Goal: Information Seeking & Learning: Learn about a topic

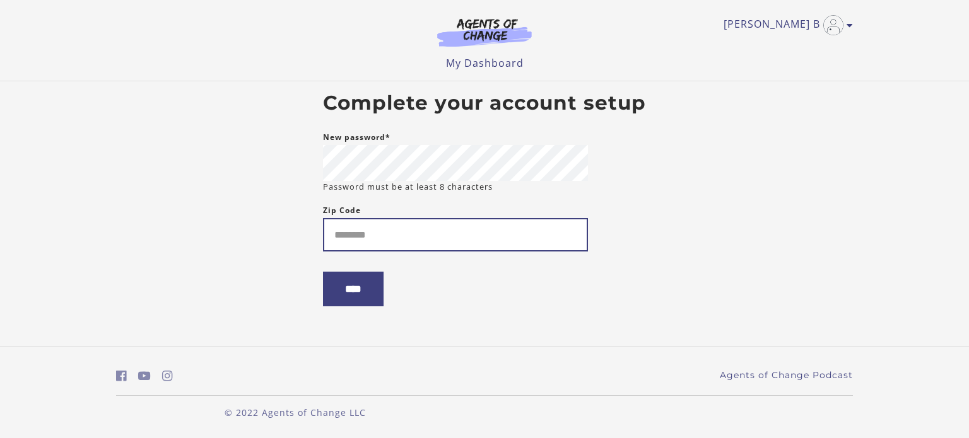
click at [341, 238] on input "Zip Code" at bounding box center [455, 234] width 265 height 33
type input "*****"
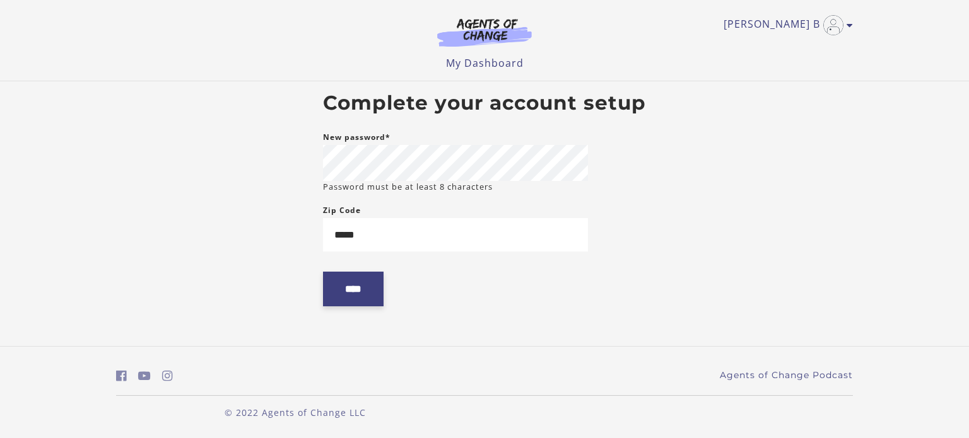
click at [351, 293] on input "****" at bounding box center [353, 289] width 61 height 35
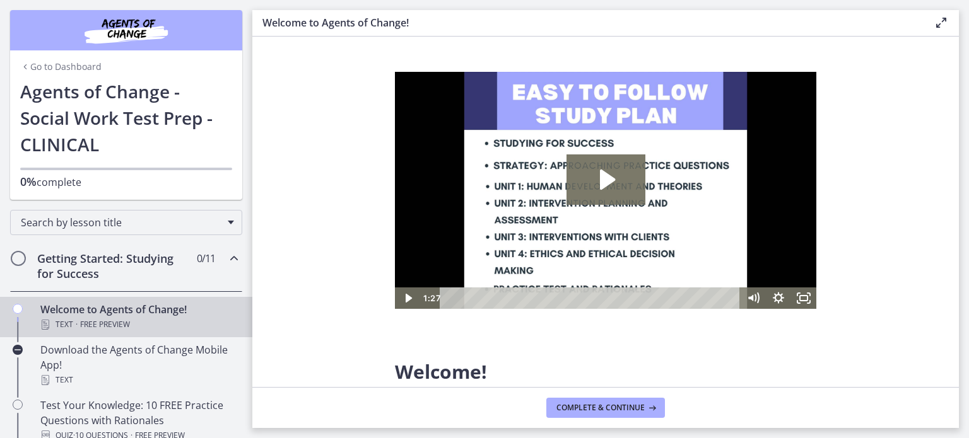
click at [948, 100] on section "Welcome! We are grateful that you have placed your trust in Agents of Change to…" at bounding box center [605, 212] width 706 height 351
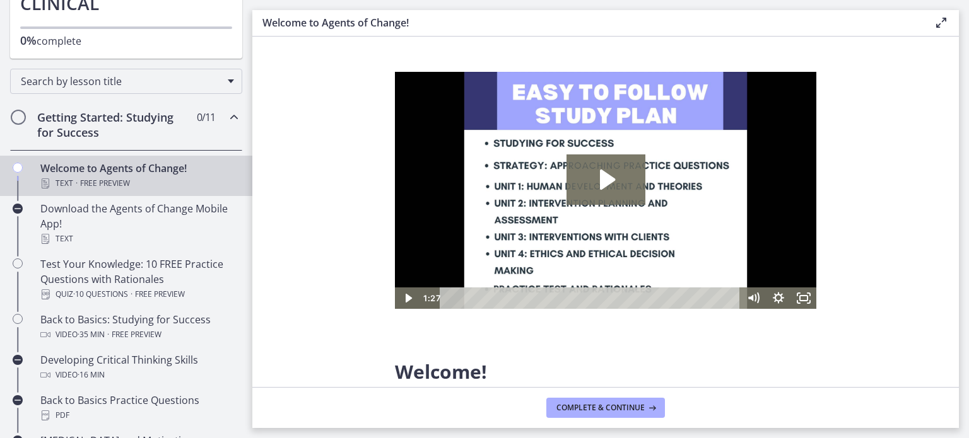
scroll to position [137, 0]
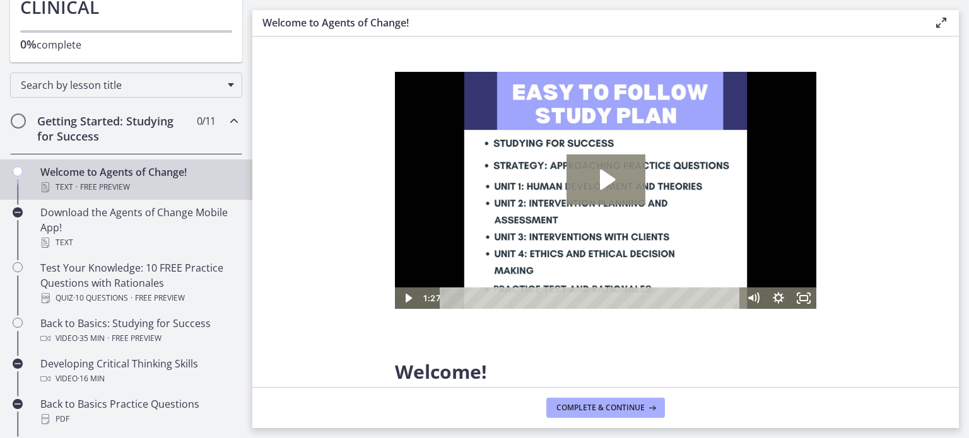
click at [606, 179] on icon "Play Video: c1o6hcmjueu5qasqsu00.mp4" at bounding box center [607, 180] width 15 height 20
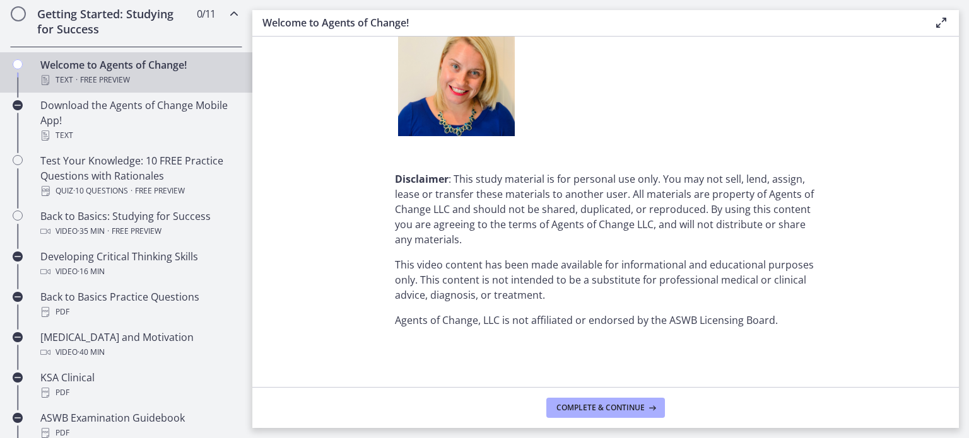
scroll to position [247, 0]
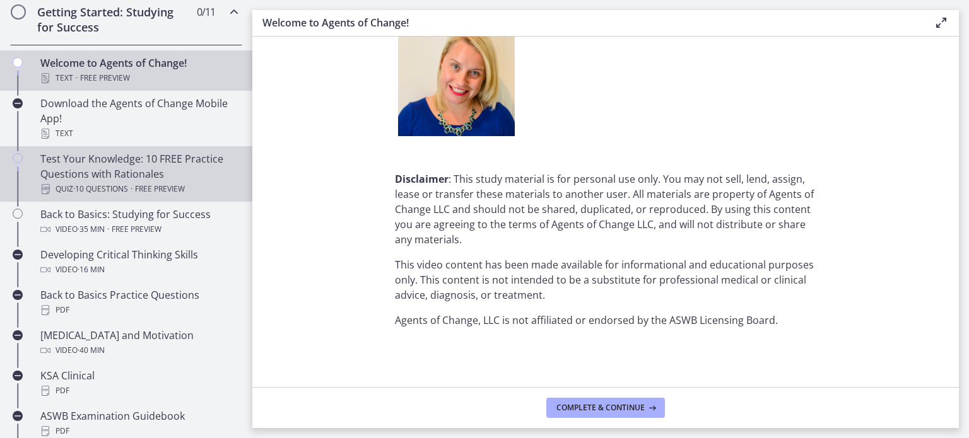
click at [18, 158] on icon "Chapters" at bounding box center [18, 158] width 10 height 10
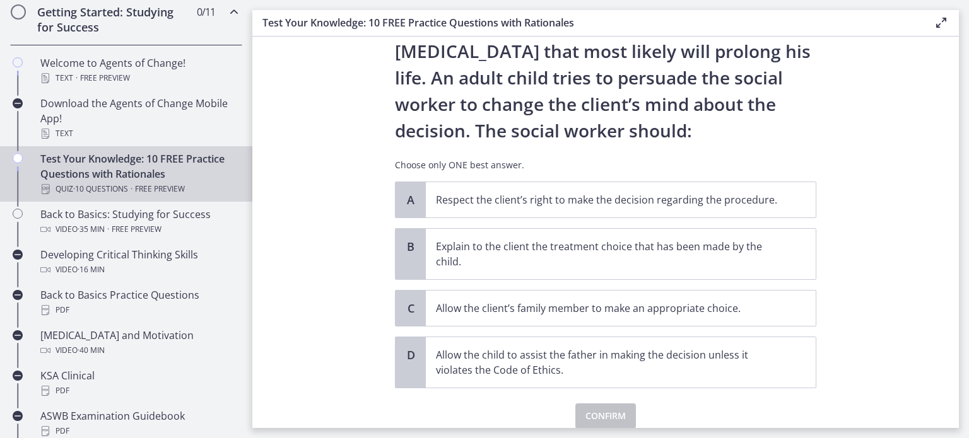
scroll to position [120, 0]
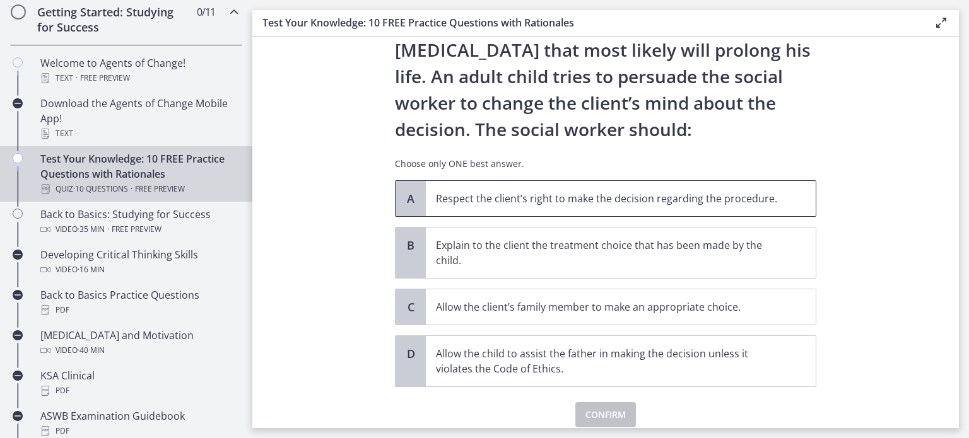
click at [439, 200] on p "Respect the client’s right to make the decision regarding the procedure." at bounding box center [608, 198] width 344 height 15
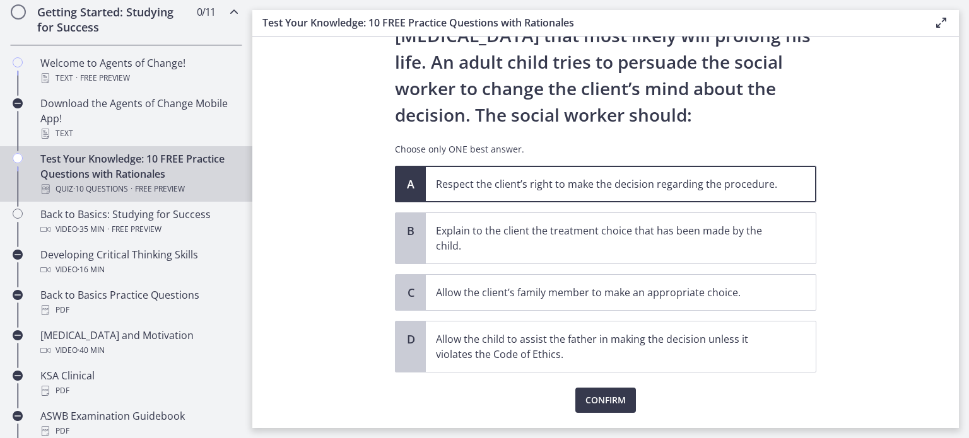
scroll to position [168, 0]
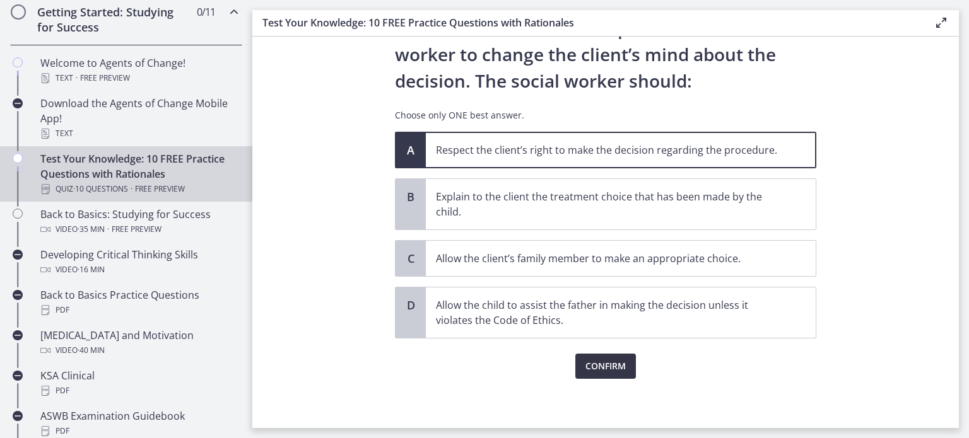
click at [603, 364] on span "Confirm" at bounding box center [605, 366] width 40 height 15
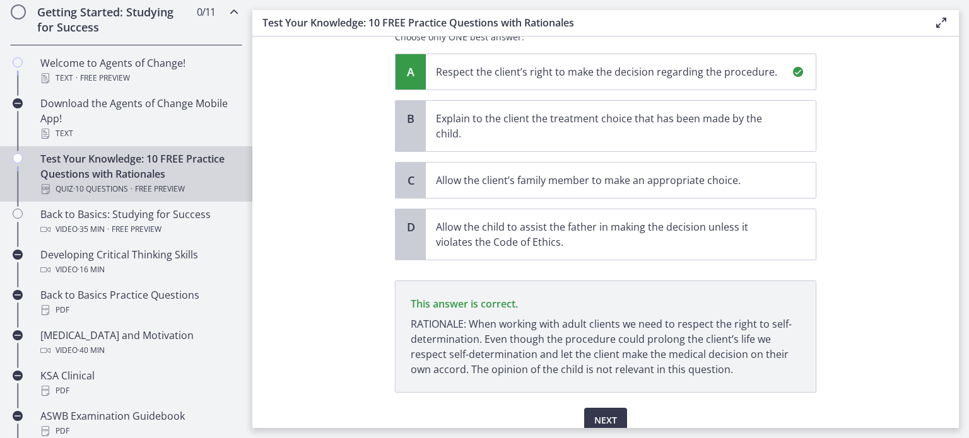
scroll to position [300, 0]
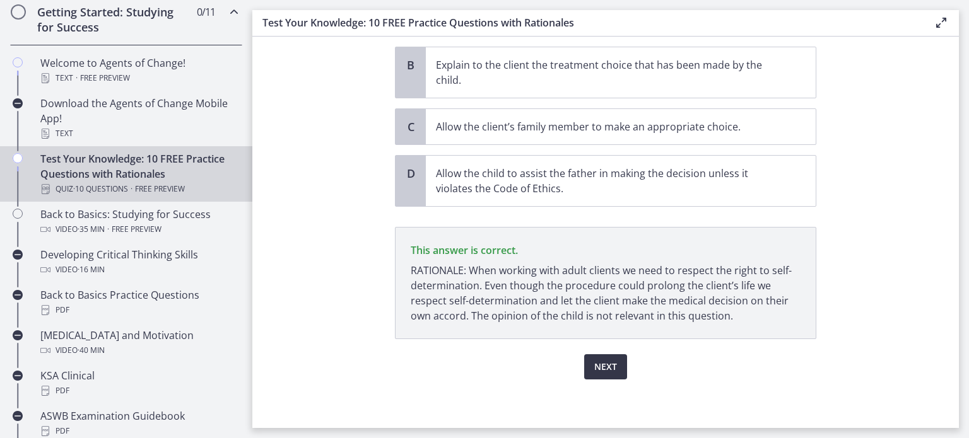
click at [600, 365] on span "Next" at bounding box center [605, 366] width 23 height 15
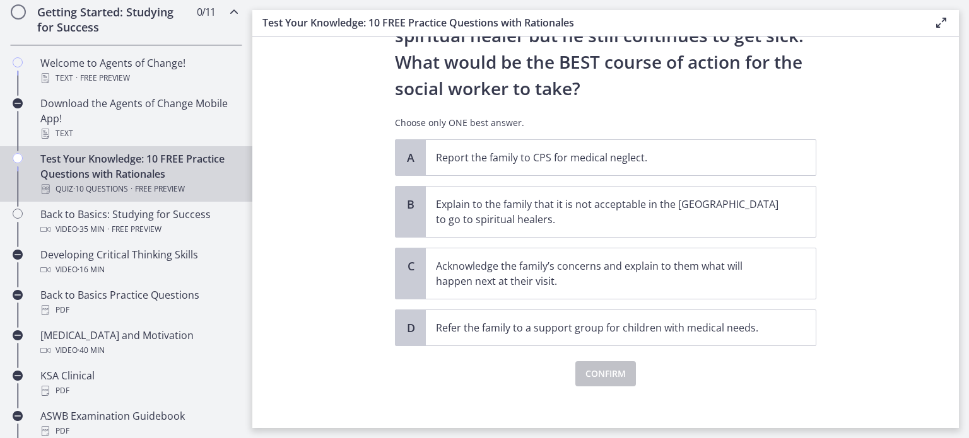
scroll to position [274, 0]
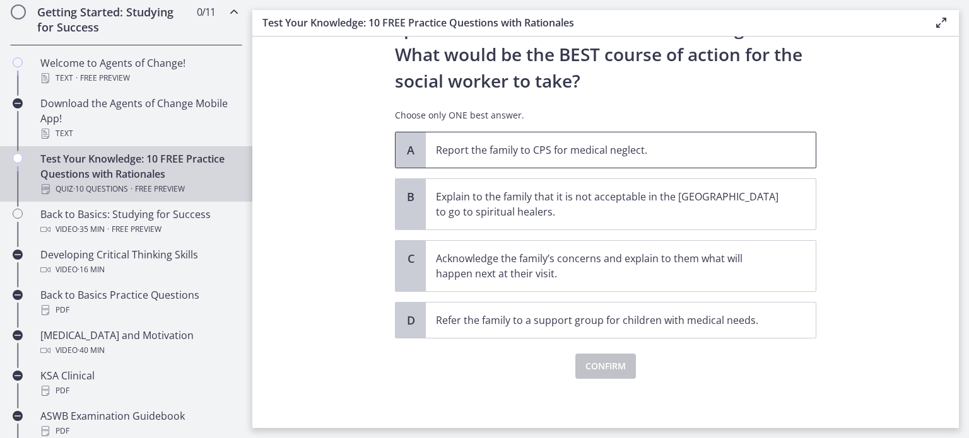
click at [662, 156] on p "Report the family to CPS for medical neglect." at bounding box center [608, 150] width 344 height 15
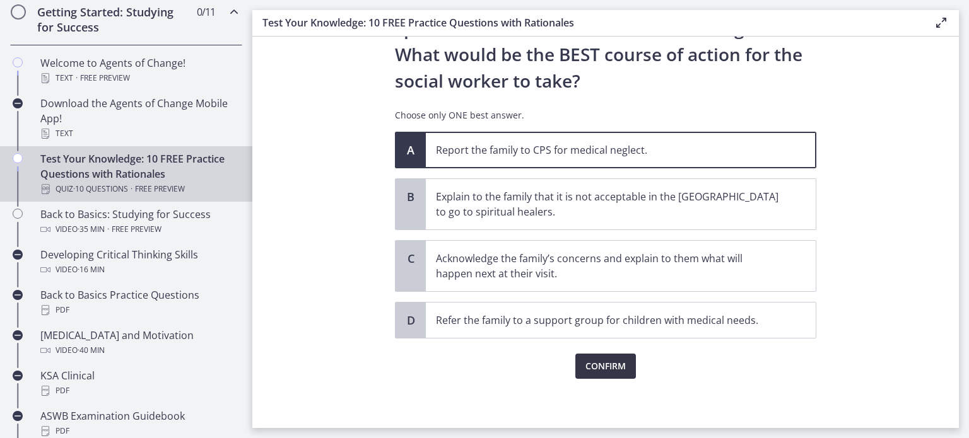
click at [604, 366] on span "Confirm" at bounding box center [605, 366] width 40 height 15
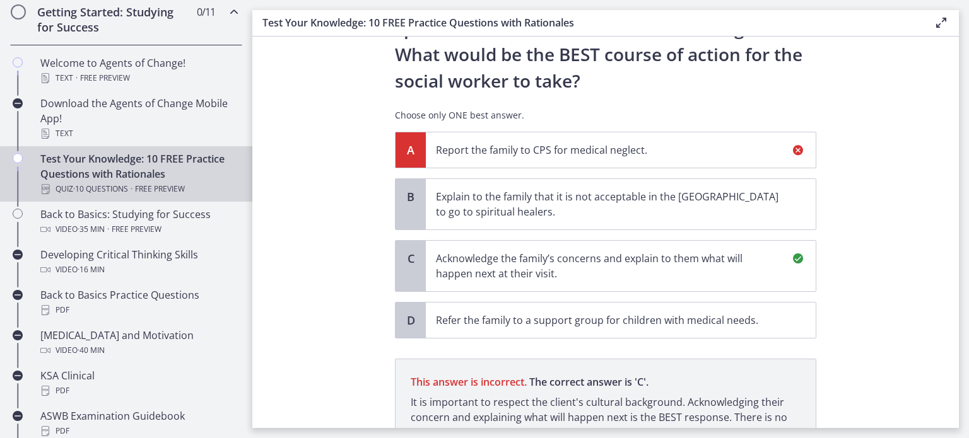
scroll to position [421, 0]
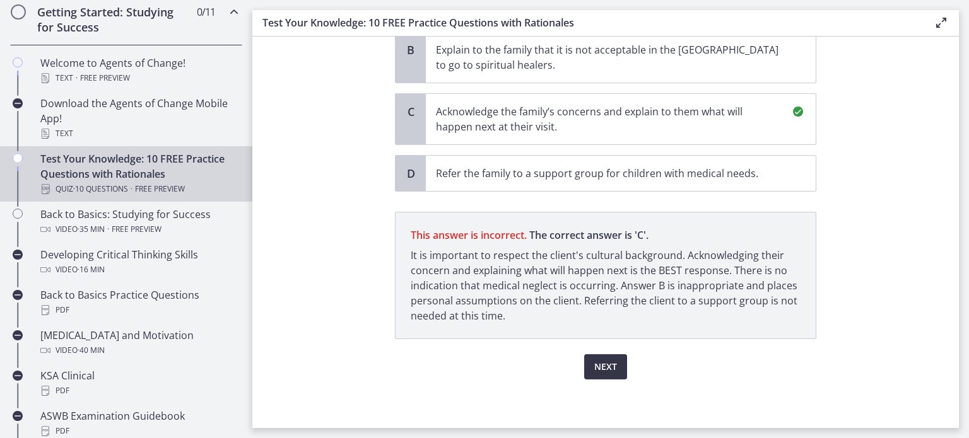
click at [598, 370] on span "Next" at bounding box center [605, 366] width 23 height 15
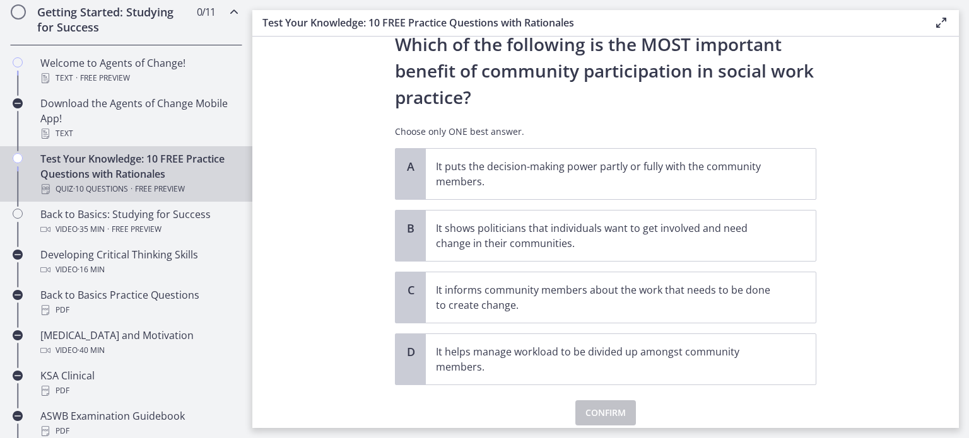
scroll to position [47, 0]
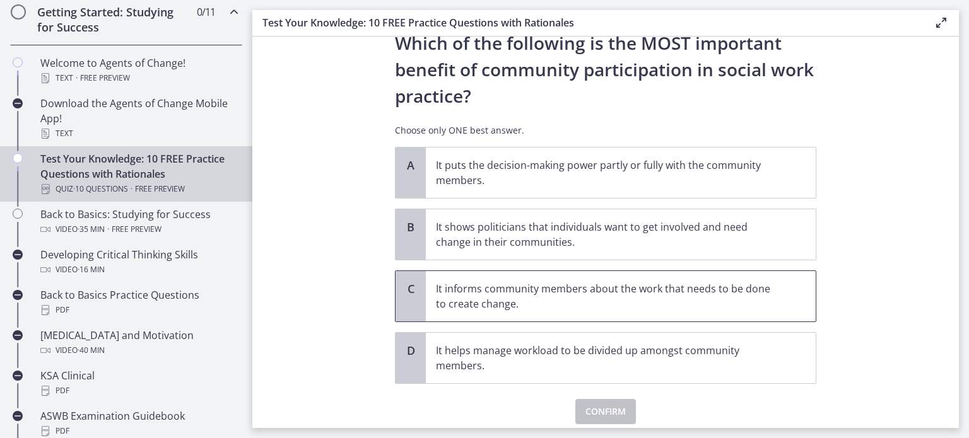
click at [547, 287] on p "It informs community members about the work that needs to be done to create cha…" at bounding box center [608, 296] width 344 height 30
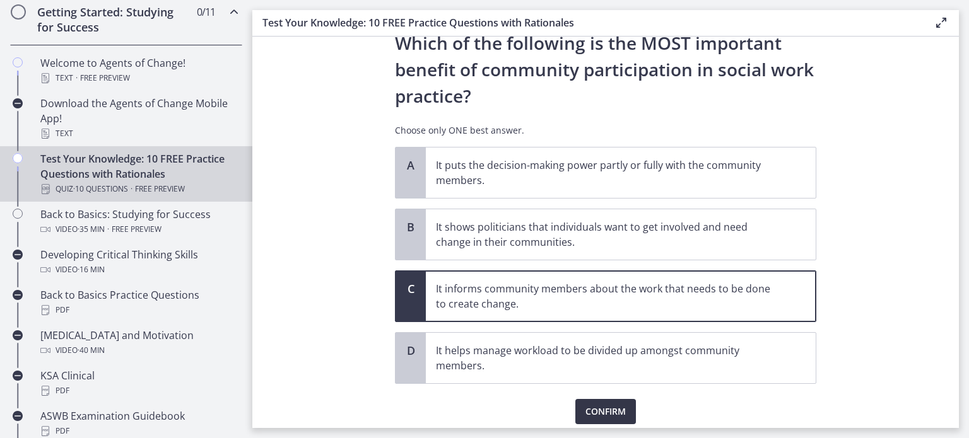
click at [587, 407] on span "Confirm" at bounding box center [605, 411] width 40 height 15
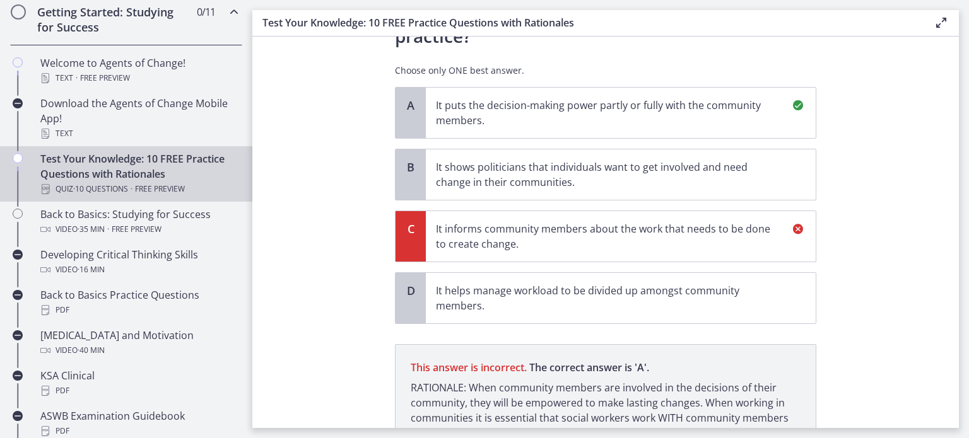
scroll to position [224, 0]
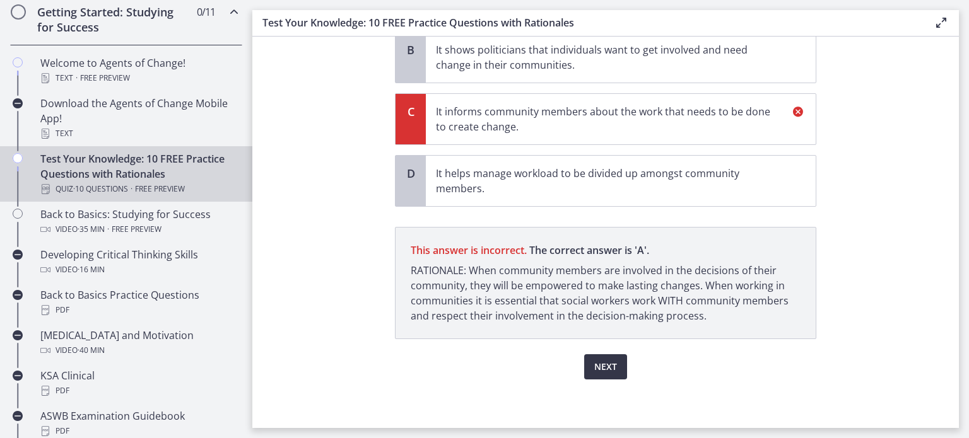
click at [614, 370] on button "Next" at bounding box center [605, 366] width 43 height 25
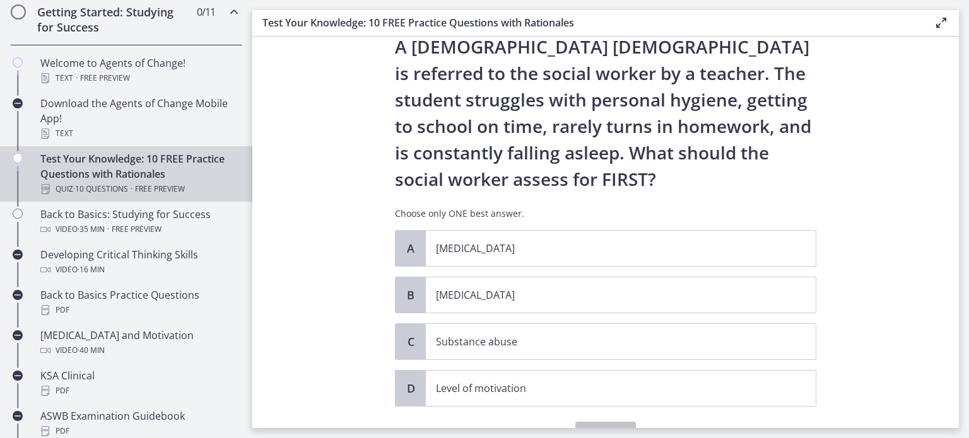
scroll to position [44, 0]
click at [585, 293] on p "[MEDICAL_DATA]" at bounding box center [608, 294] width 344 height 15
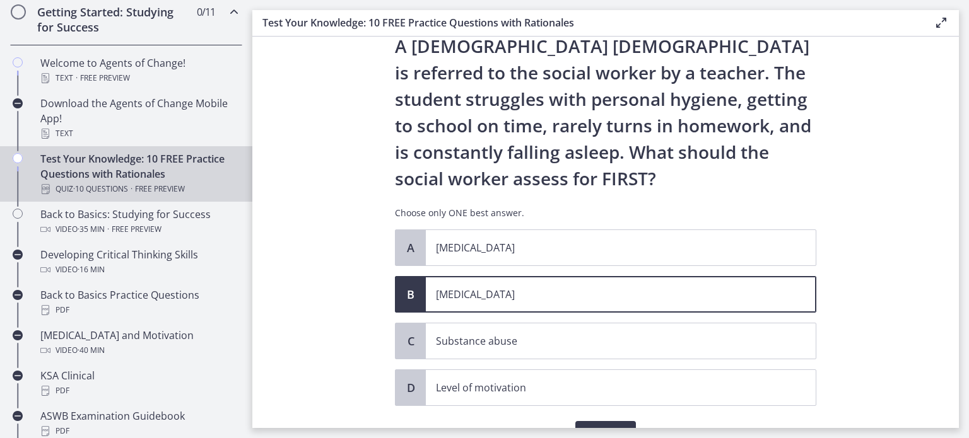
scroll to position [111, 0]
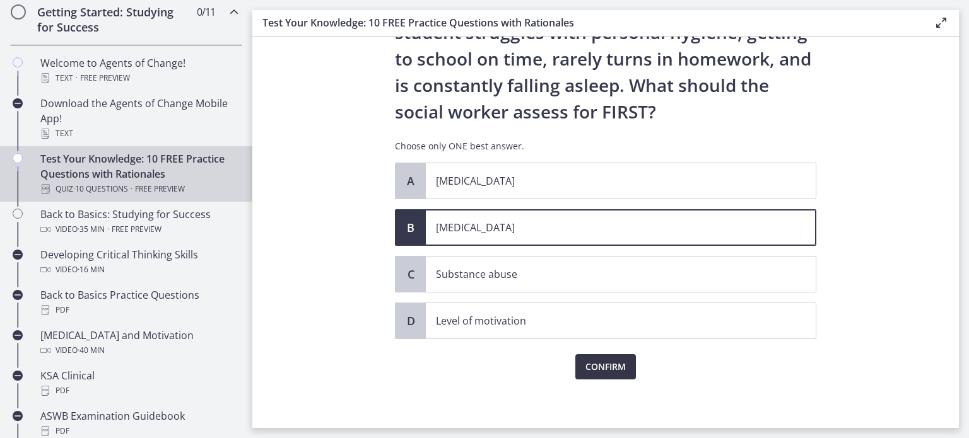
click at [607, 364] on span "Confirm" at bounding box center [605, 366] width 40 height 15
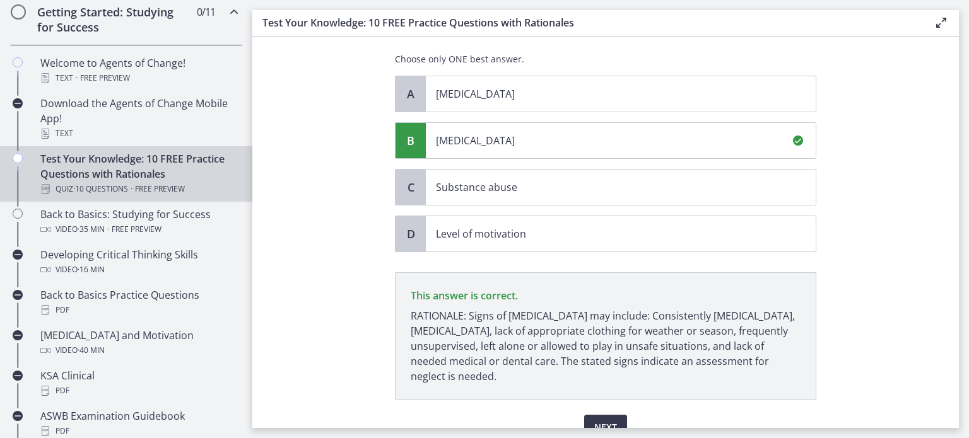
scroll to position [259, 0]
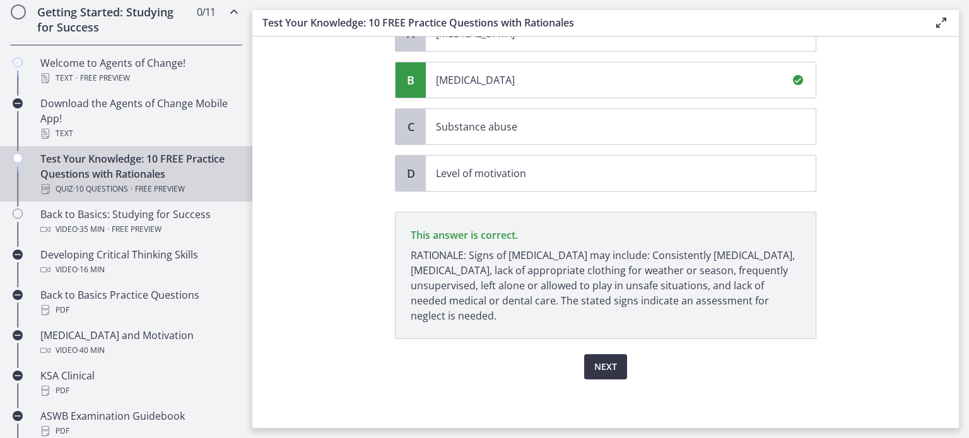
click at [594, 370] on span "Next" at bounding box center [605, 366] width 23 height 15
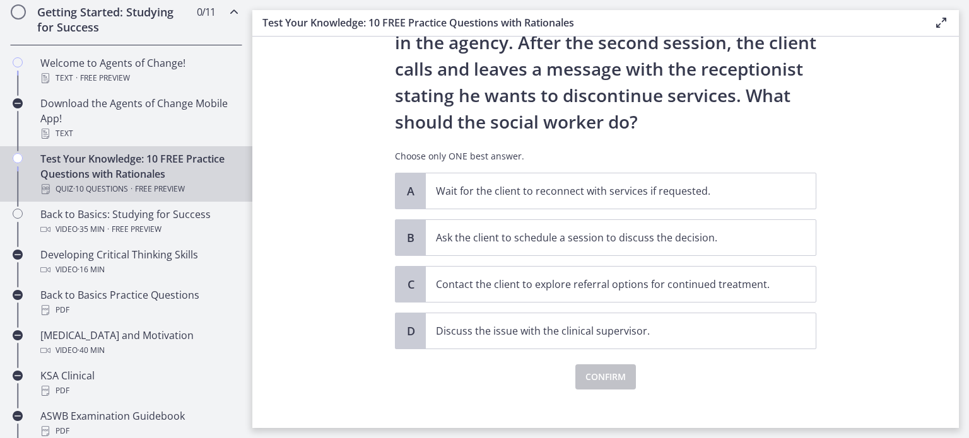
scroll to position [135, 0]
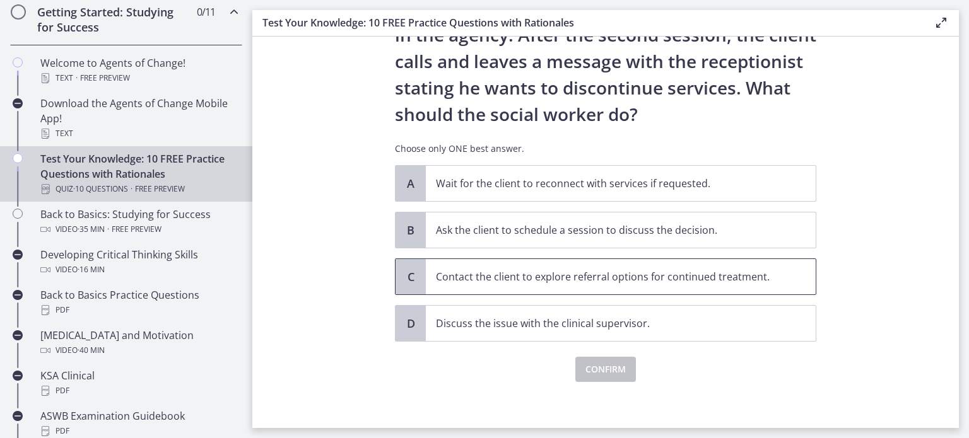
click at [668, 271] on p "Contact the client to explore referral options for continued treatment." at bounding box center [608, 276] width 344 height 15
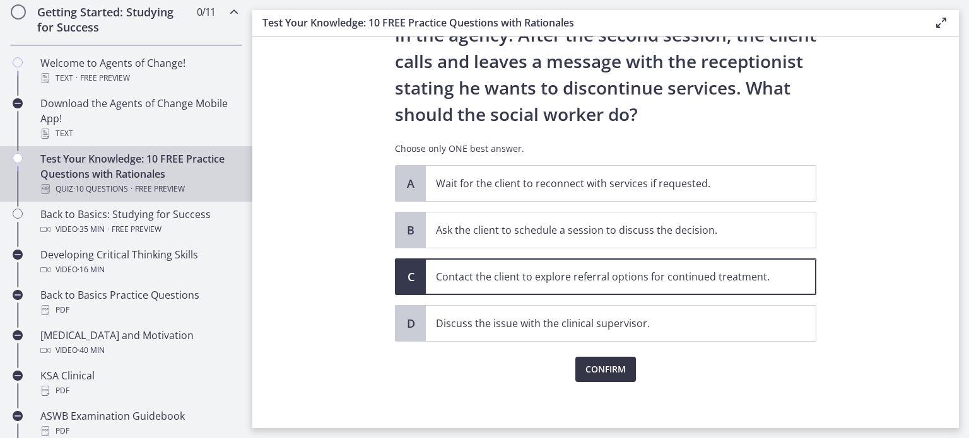
click at [605, 371] on span "Confirm" at bounding box center [605, 369] width 40 height 15
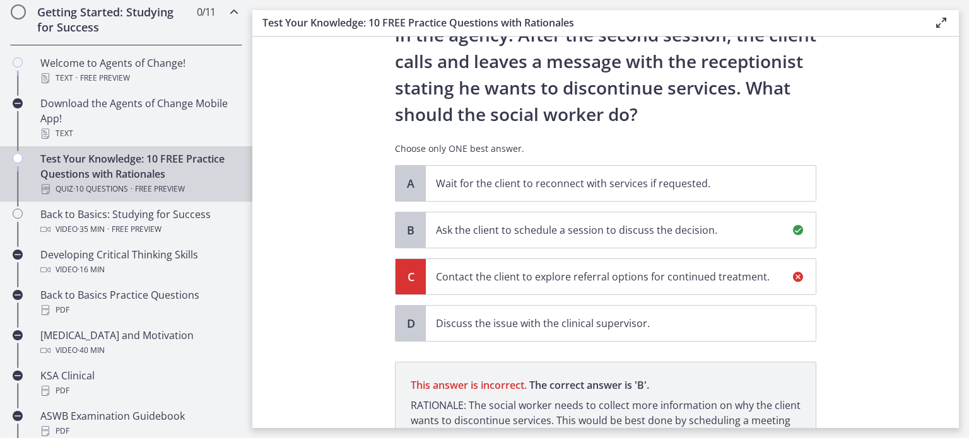
scroll to position [285, 0]
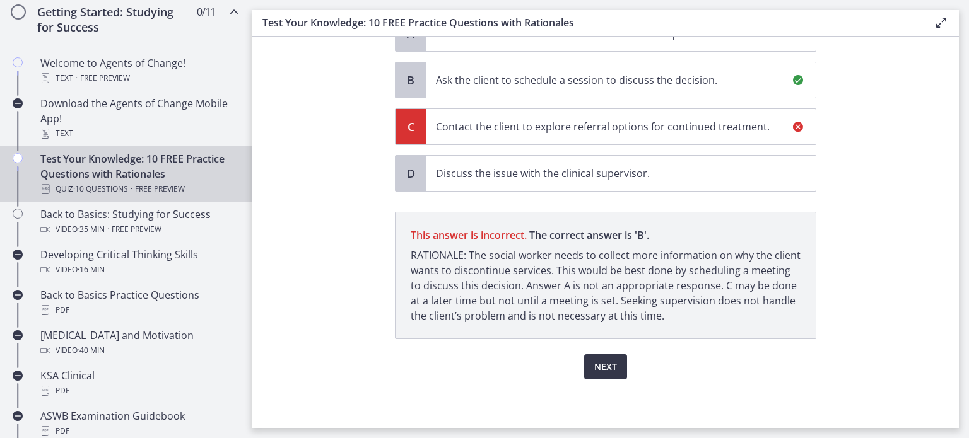
click at [598, 365] on span "Next" at bounding box center [605, 366] width 23 height 15
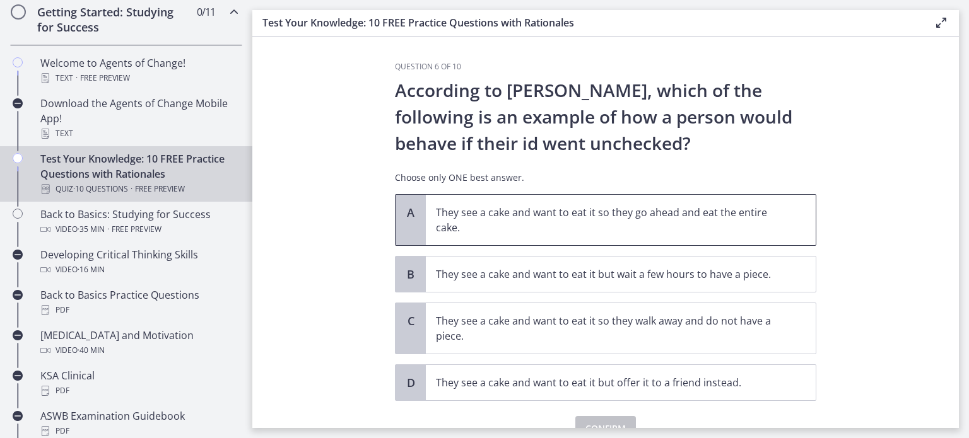
click at [638, 218] on p "They see a cake and want to eat it so they go ahead and eat the entire cake." at bounding box center [608, 220] width 344 height 30
click at [608, 421] on span "Confirm" at bounding box center [605, 428] width 40 height 15
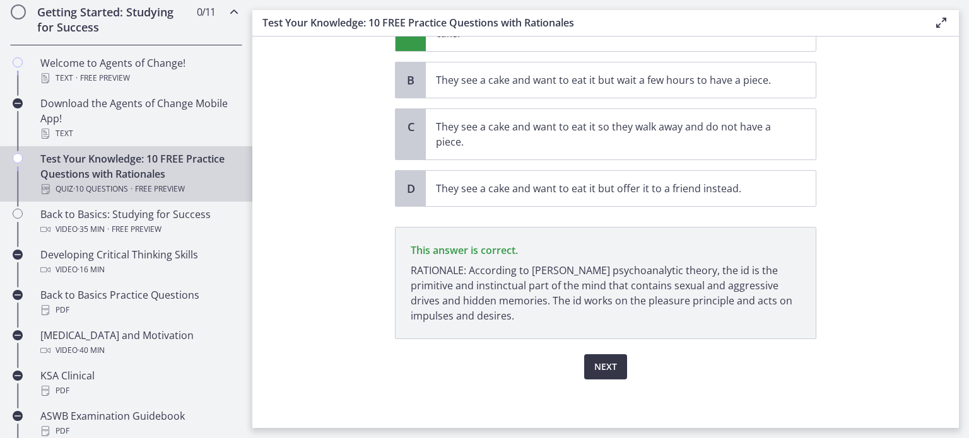
click at [601, 367] on span "Next" at bounding box center [605, 366] width 23 height 15
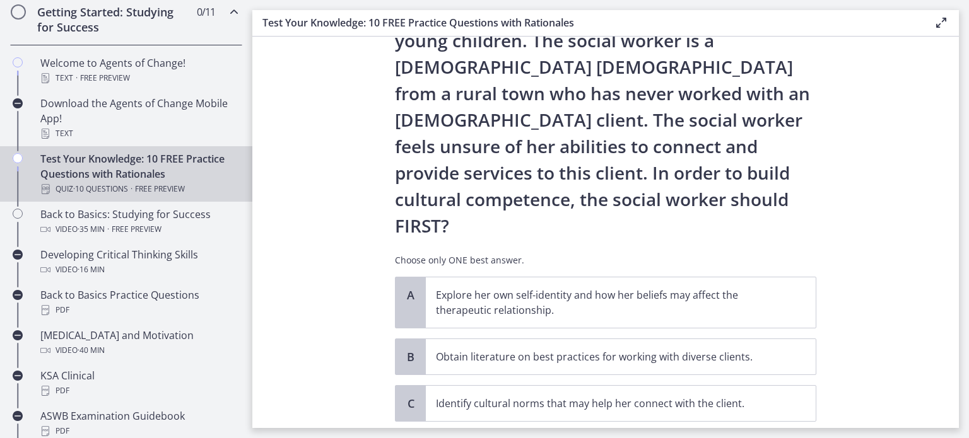
scroll to position [132, 0]
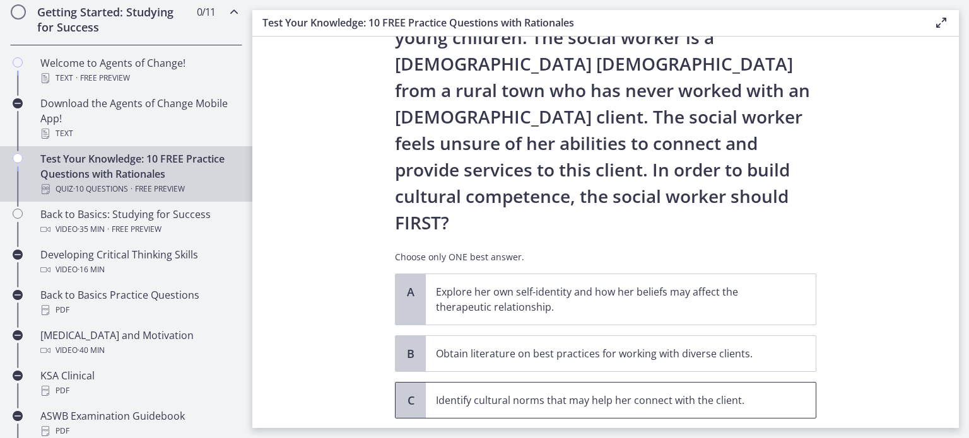
click at [701, 393] on p "Identify cultural norms that may help her connect with the client." at bounding box center [608, 400] width 344 height 15
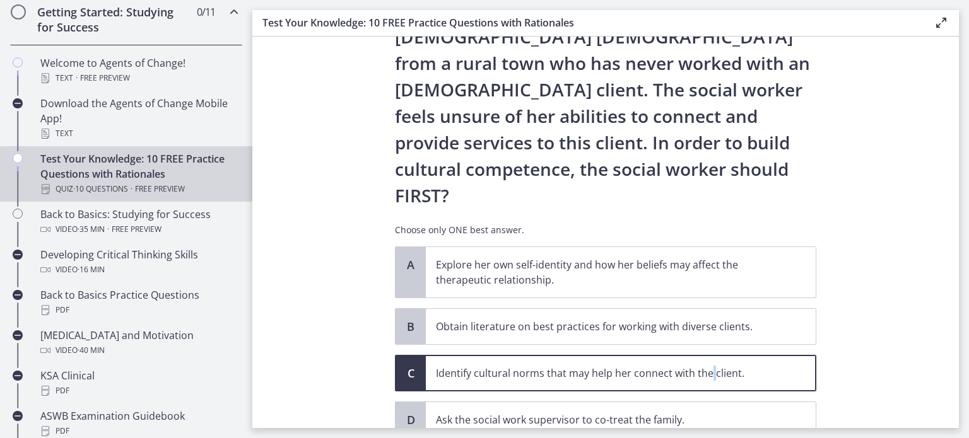
scroll to position [168, 0]
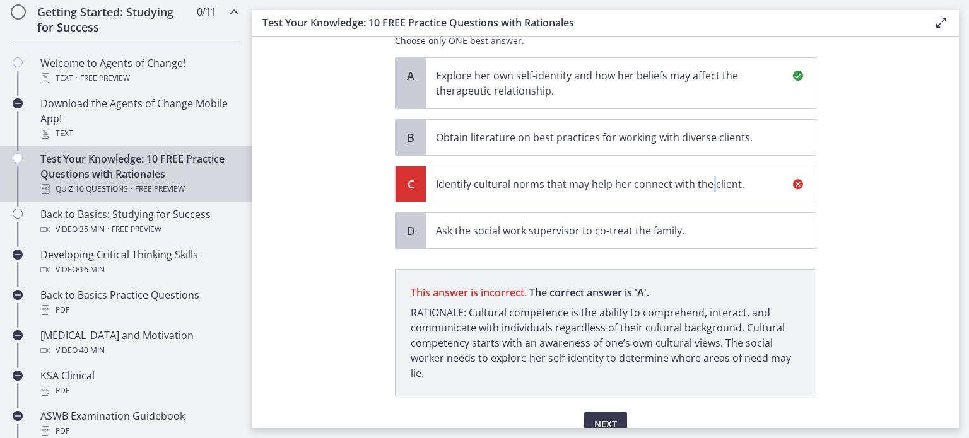
scroll to position [353, 0]
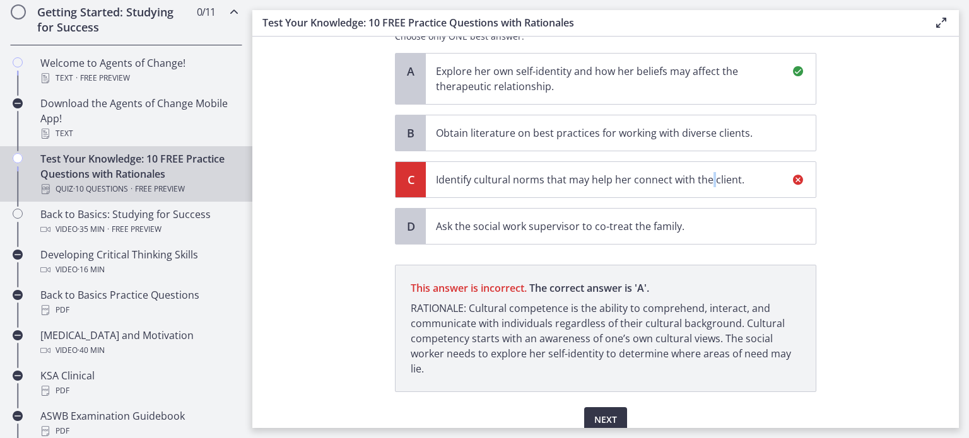
click at [602, 412] on span "Next" at bounding box center [605, 419] width 23 height 15
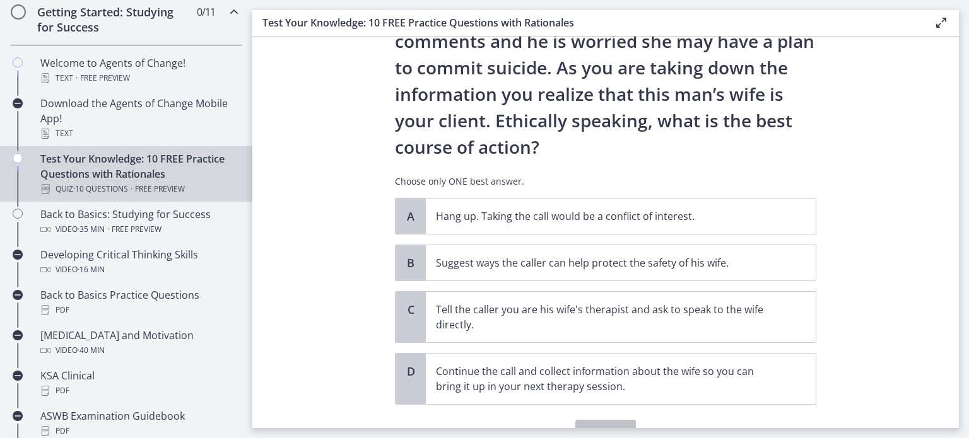
scroll to position [129, 0]
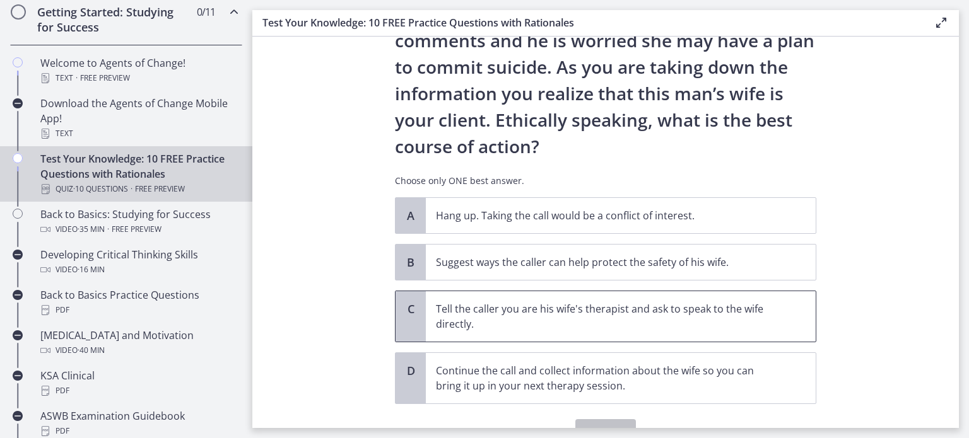
click at [556, 315] on p "Tell the caller you are his wife's therapist and ask to speak to the wife direc…" at bounding box center [608, 316] width 344 height 30
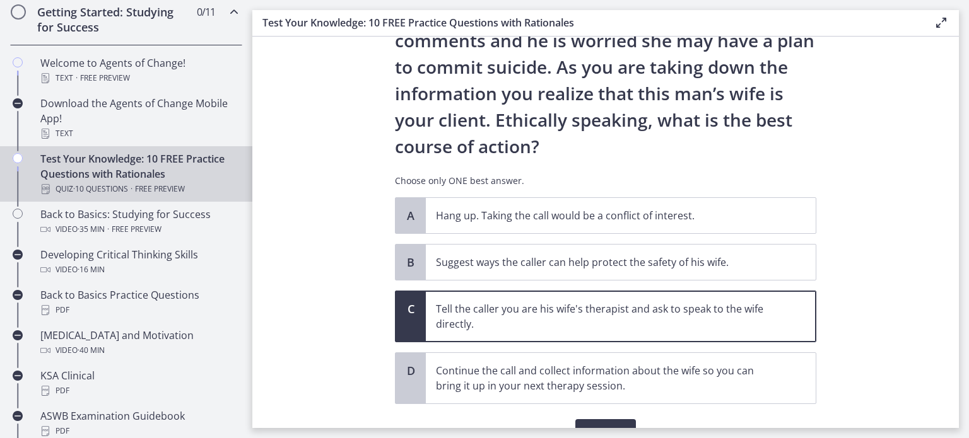
scroll to position [194, 0]
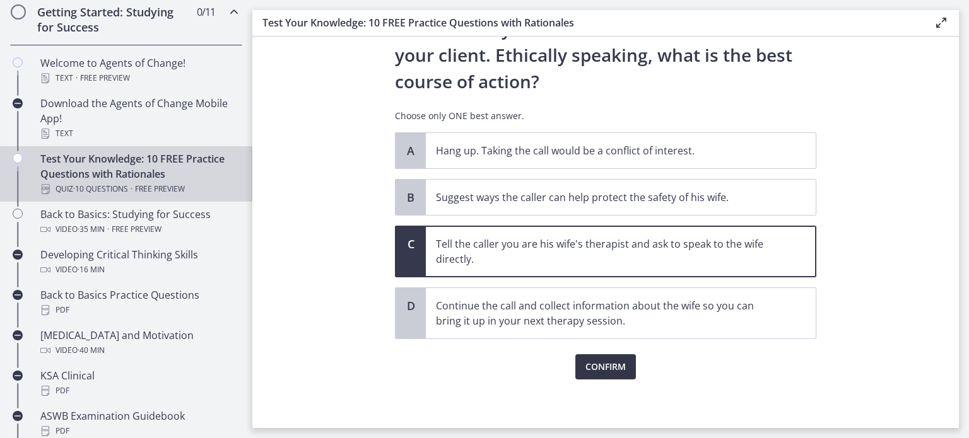
click at [604, 370] on span "Confirm" at bounding box center [605, 366] width 40 height 15
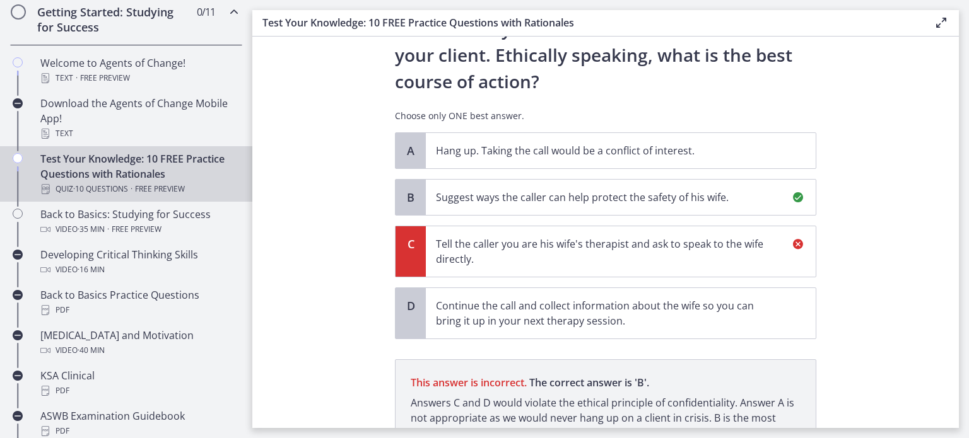
scroll to position [312, 0]
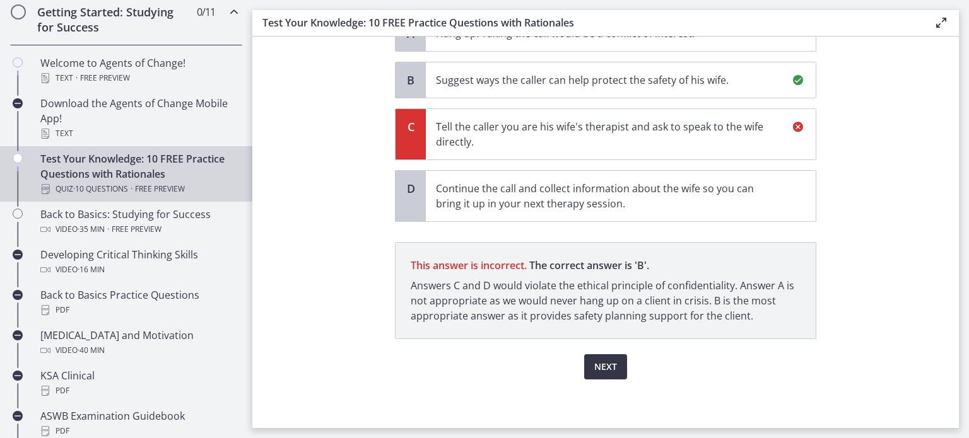
click at [602, 365] on span "Next" at bounding box center [605, 366] width 23 height 15
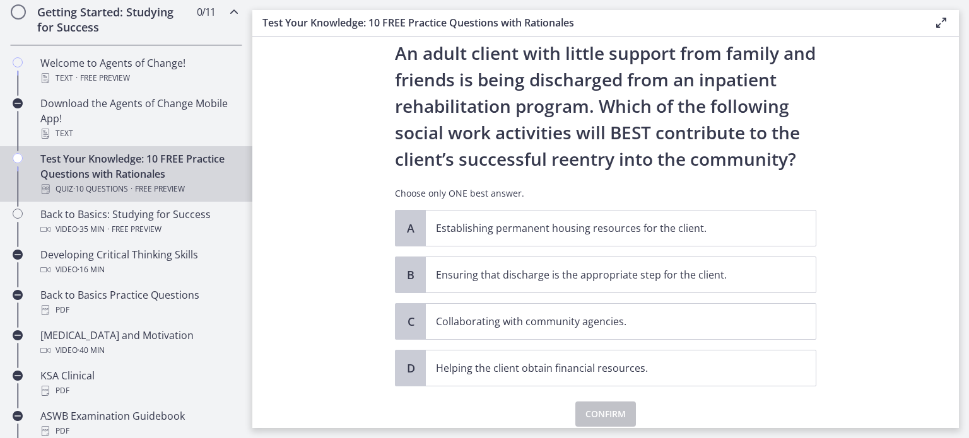
scroll to position [37, 0]
click at [547, 273] on p "Ensuring that discharge is the appropriate step for the client." at bounding box center [608, 275] width 344 height 15
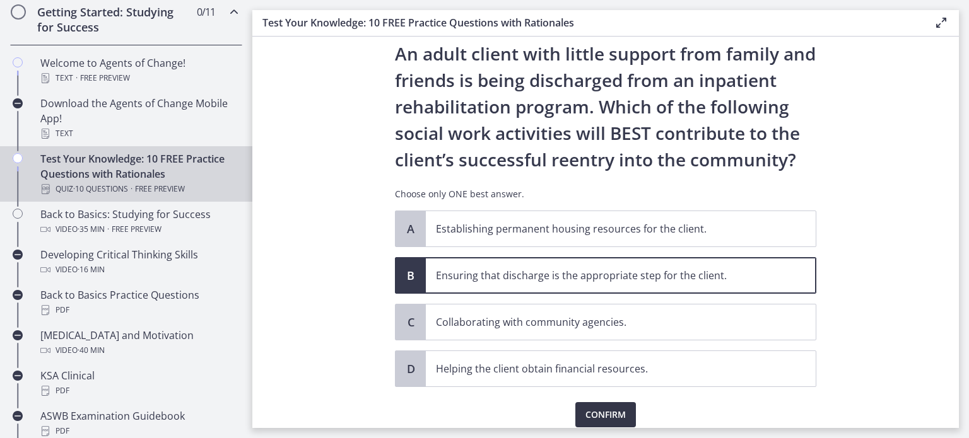
click at [594, 416] on span "Confirm" at bounding box center [605, 414] width 40 height 15
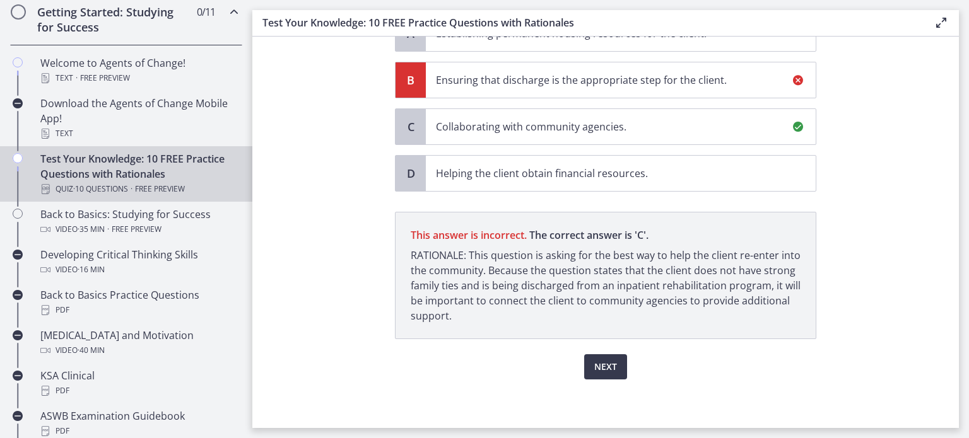
scroll to position [232, 0]
click at [610, 369] on span "Next" at bounding box center [605, 366] width 23 height 15
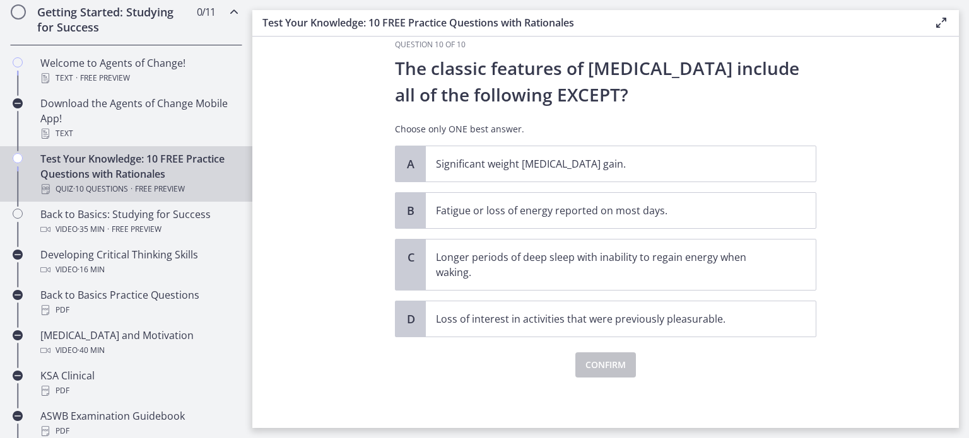
scroll to position [0, 0]
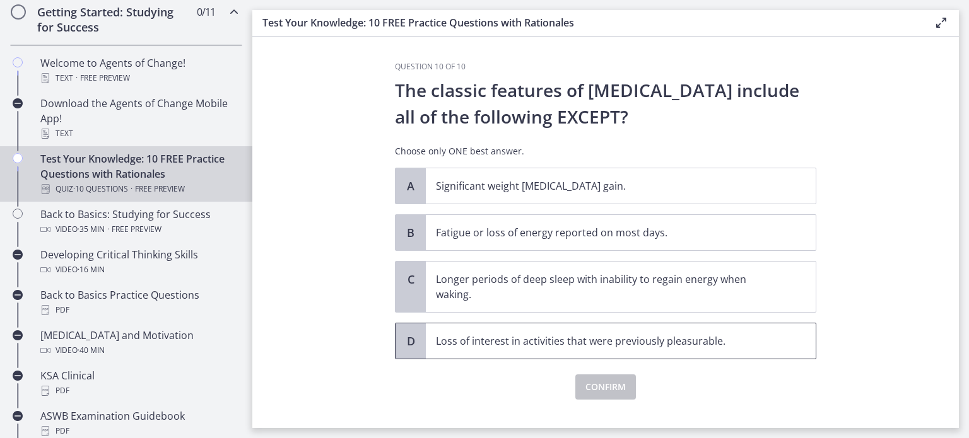
click at [591, 342] on p "Loss of interest in activities that were previously pleasurable." at bounding box center [608, 341] width 344 height 15
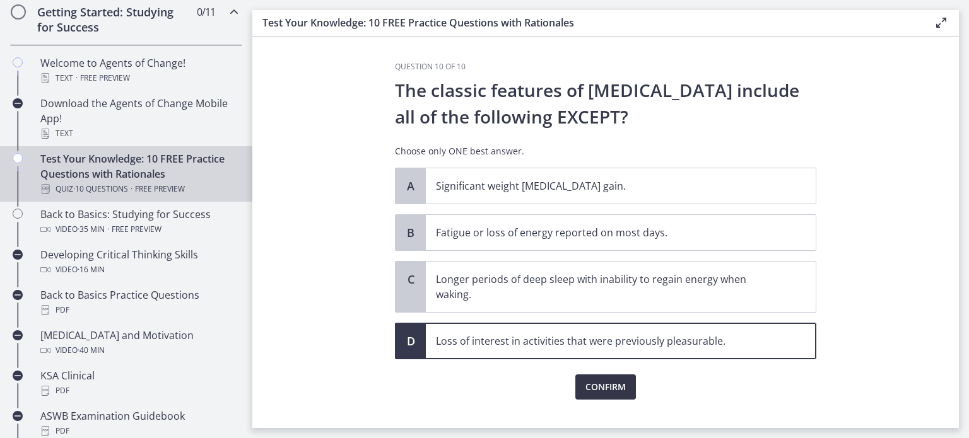
click at [602, 388] on span "Confirm" at bounding box center [605, 387] width 40 height 15
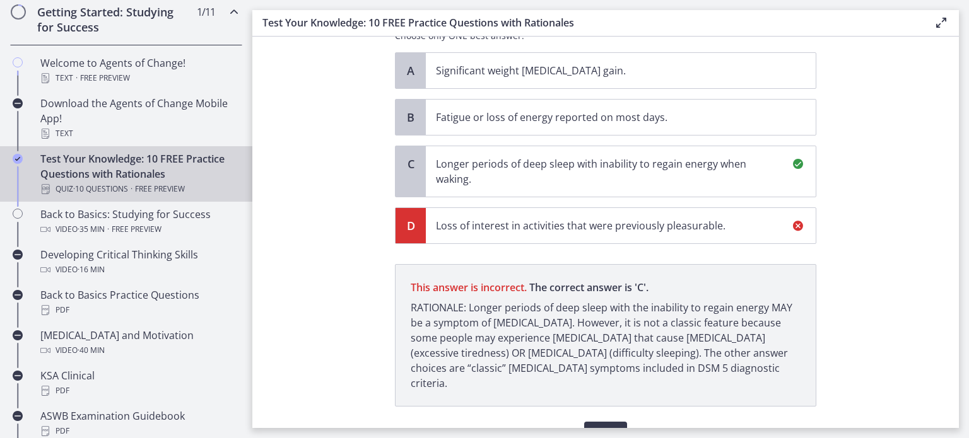
scroll to position [168, 0]
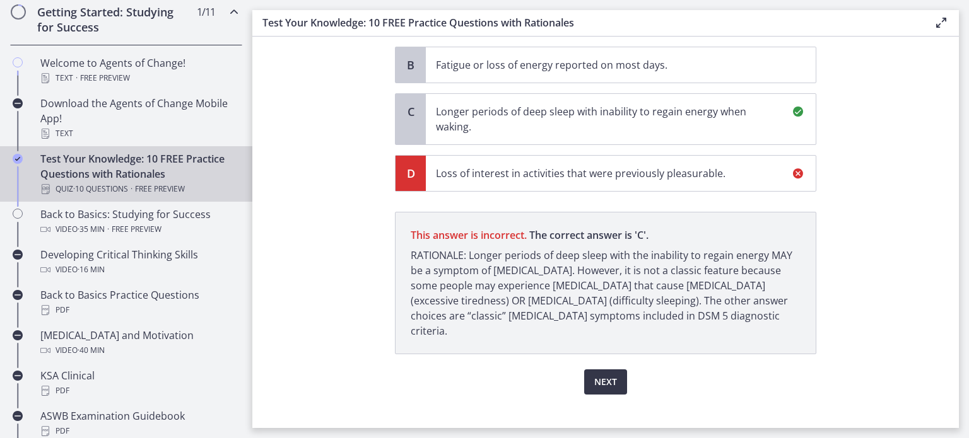
click at [601, 375] on span "Next" at bounding box center [605, 382] width 23 height 15
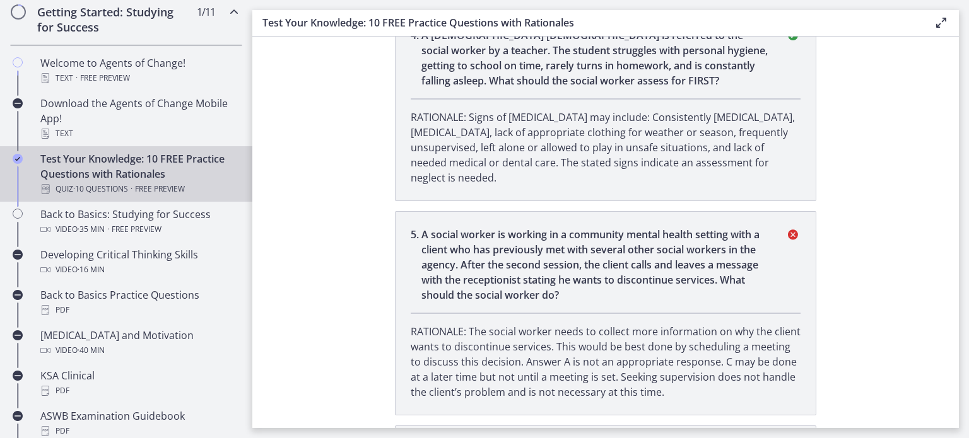
scroll to position [900, 0]
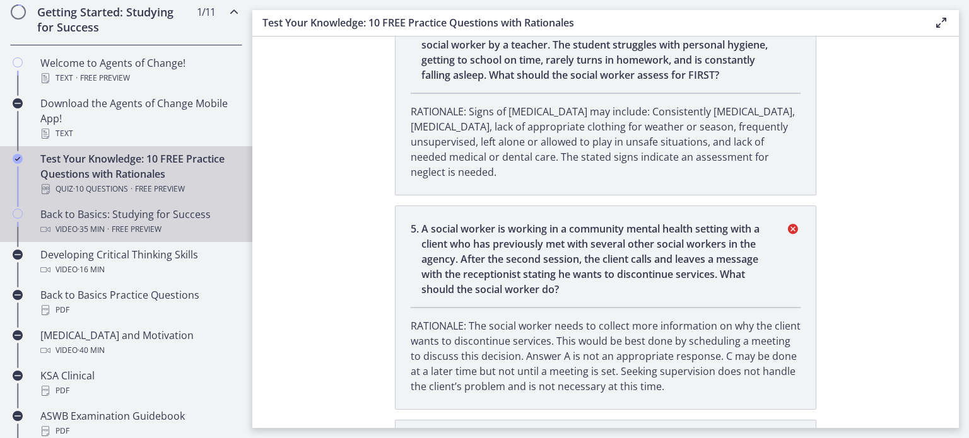
click at [125, 222] on span "Free preview" at bounding box center [137, 229] width 50 height 15
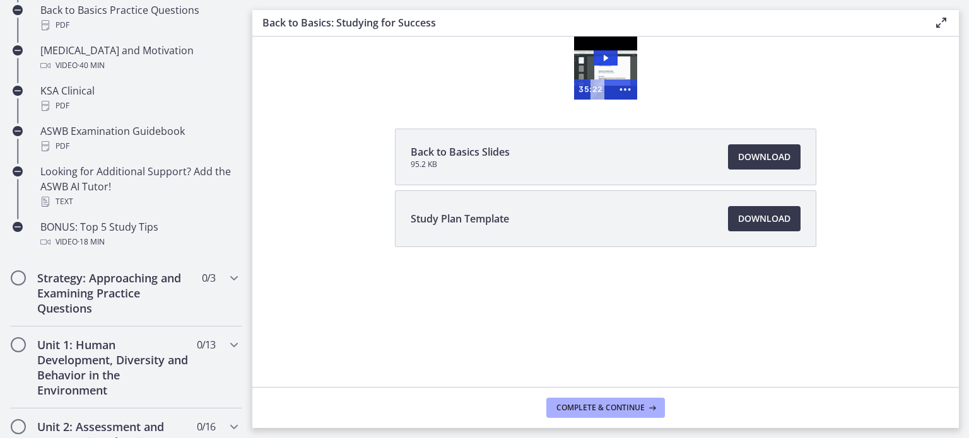
scroll to position [530, 0]
click at [779, 219] on span "Download Opens in a new window" at bounding box center [764, 218] width 52 height 15
click at [760, 216] on span "Download Opens in a new window" at bounding box center [764, 218] width 52 height 15
click at [84, 279] on h2 "Strategy: Approaching and Examining Practice Questions" at bounding box center [114, 294] width 154 height 45
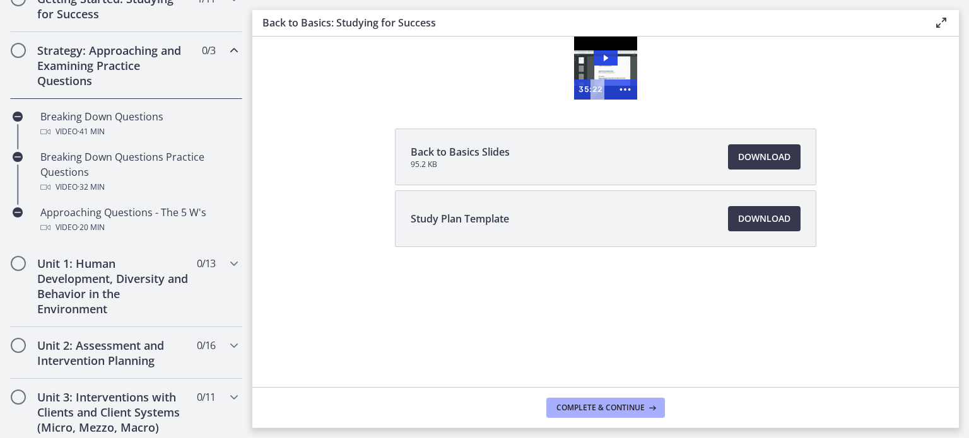
scroll to position [257, 0]
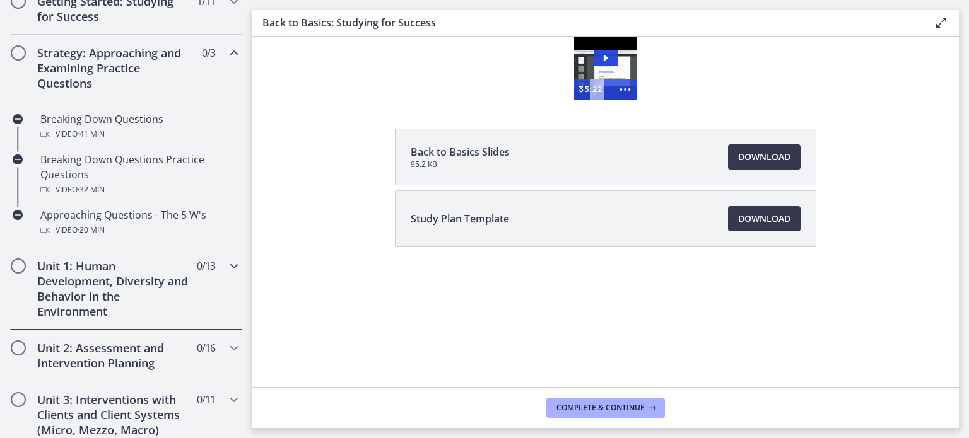
click at [20, 264] on span "Chapters" at bounding box center [18, 266] width 13 height 13
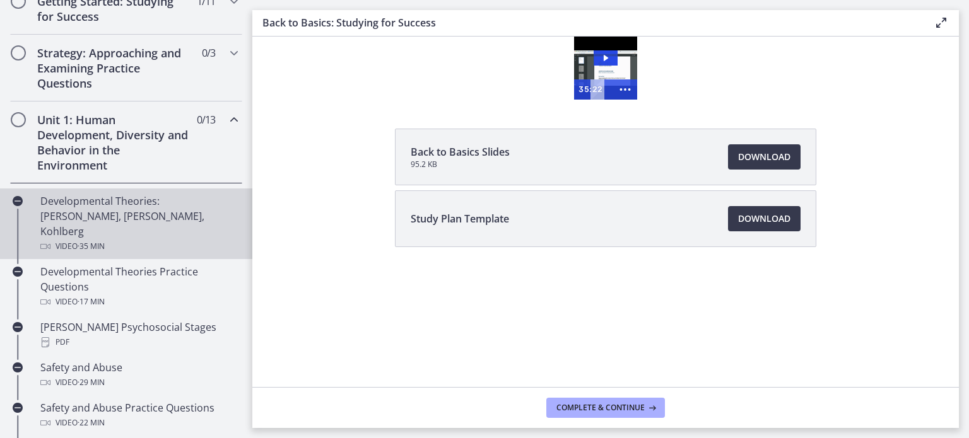
click at [111, 199] on div "Developmental Theories: [PERSON_NAME], [PERSON_NAME], Kohlberg Video · 35 min" at bounding box center [138, 224] width 197 height 61
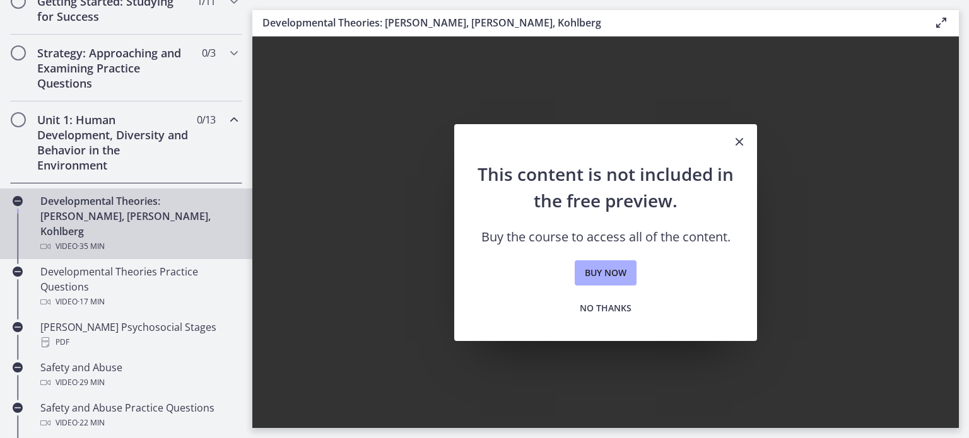
click at [18, 120] on span "Chapters" at bounding box center [18, 120] width 13 height 13
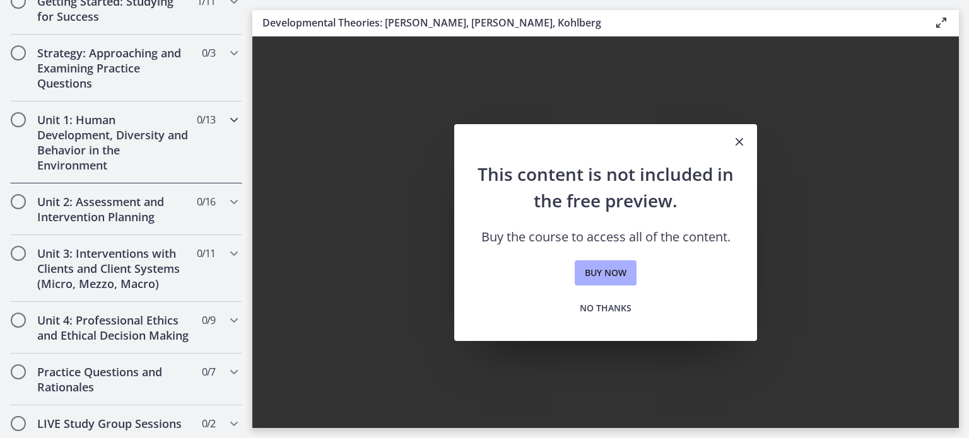
click at [18, 120] on span "Chapters" at bounding box center [18, 120] width 13 height 13
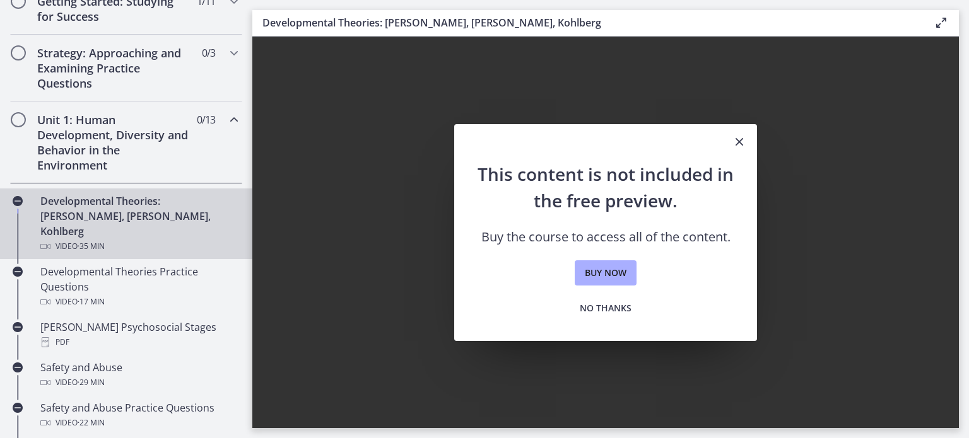
click at [18, 120] on span "Chapters" at bounding box center [18, 120] width 13 height 13
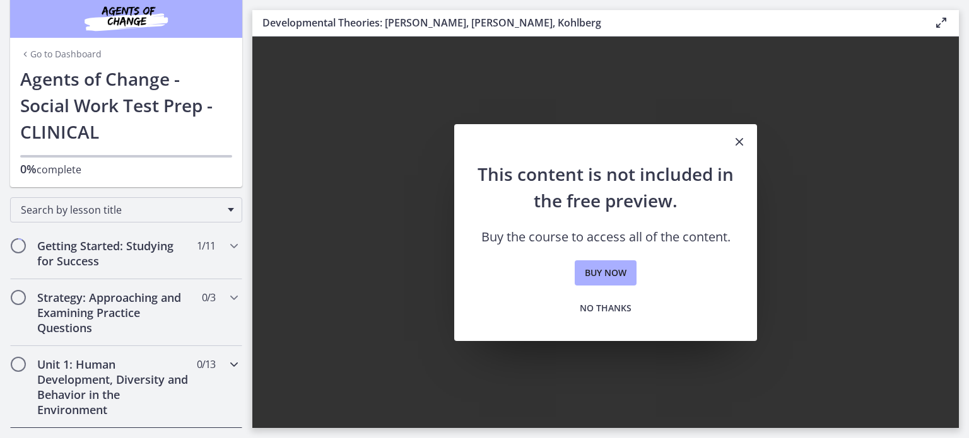
scroll to position [10, 0]
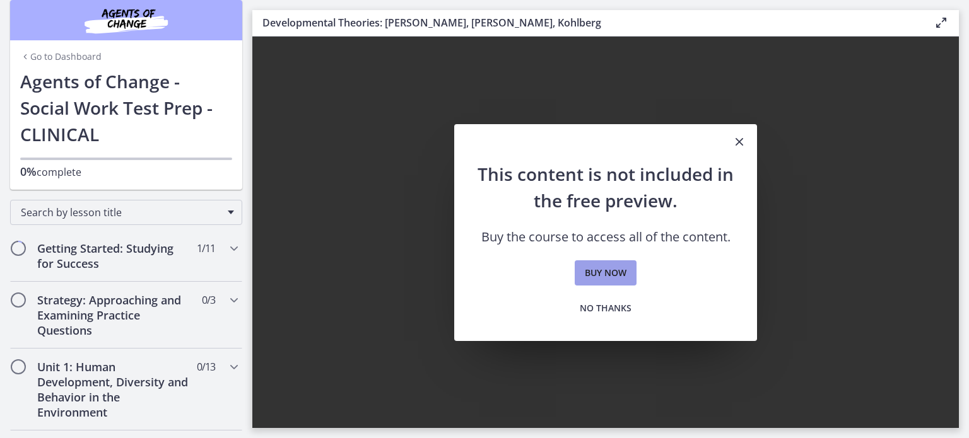
click at [598, 274] on span "Buy now" at bounding box center [606, 272] width 42 height 15
